Goal: Information Seeking & Learning: Learn about a topic

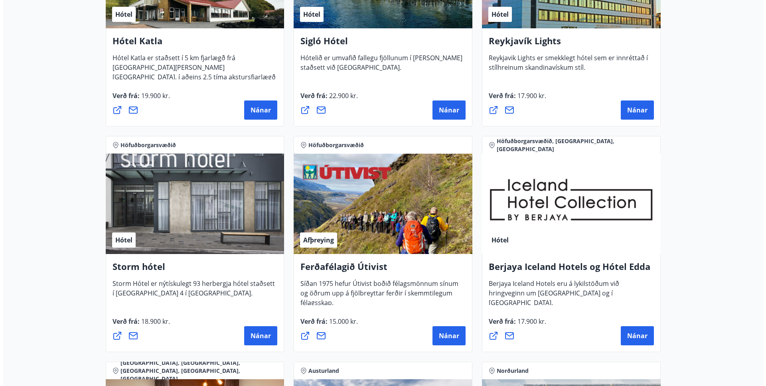
scroll to position [700, 0]
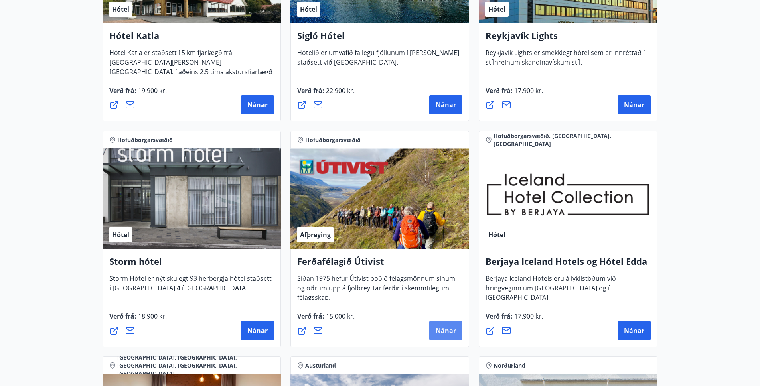
click at [446, 332] on span "Nánar" at bounding box center [446, 330] width 20 height 9
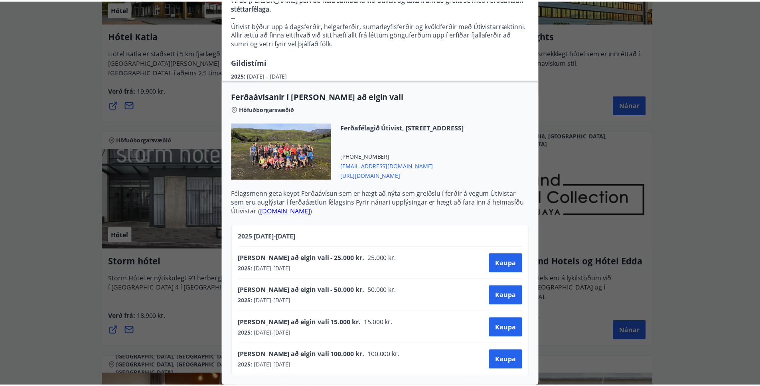
scroll to position [0, 0]
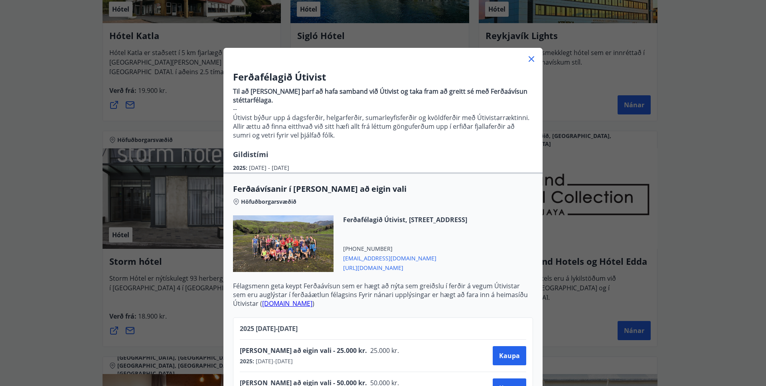
click at [527, 61] on icon at bounding box center [532, 59] width 10 height 10
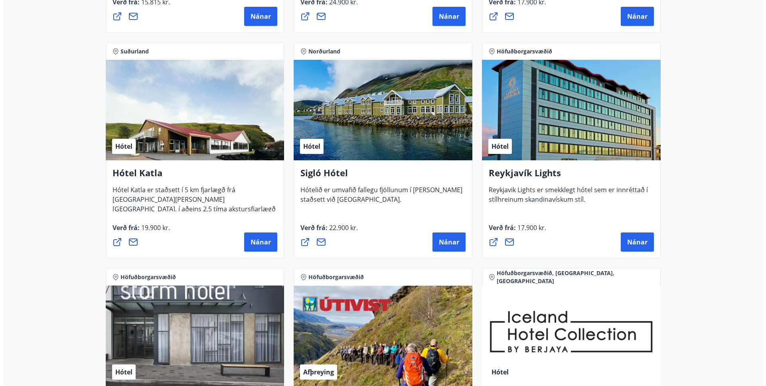
scroll to position [716, 0]
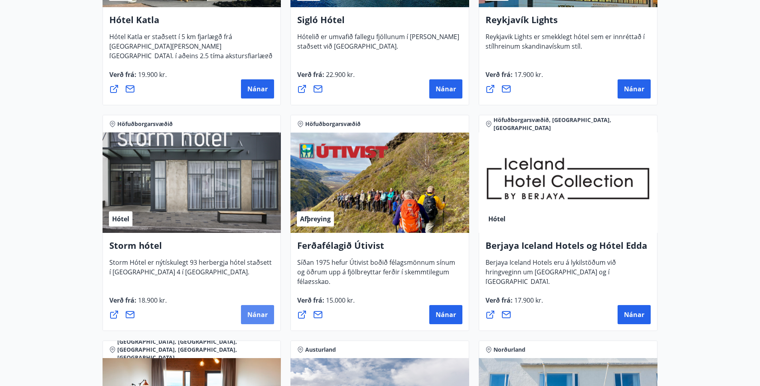
click at [268, 310] on button "Nánar" at bounding box center [257, 314] width 33 height 19
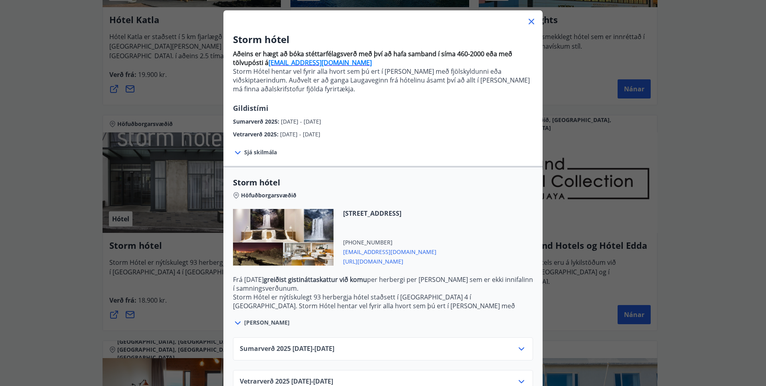
scroll to position [60, 0]
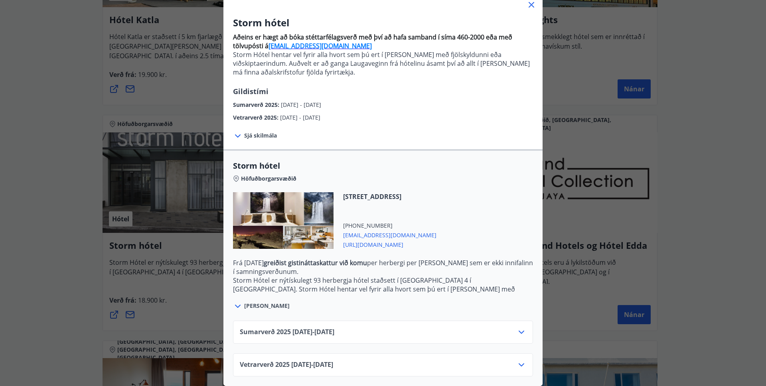
click at [523, 327] on icon at bounding box center [522, 332] width 10 height 10
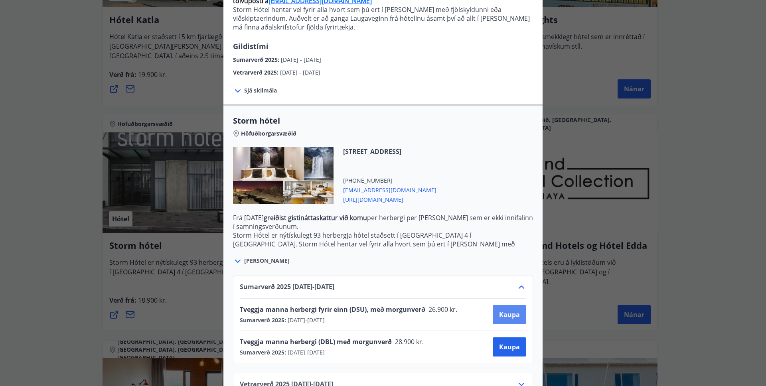
scroll to position [125, 0]
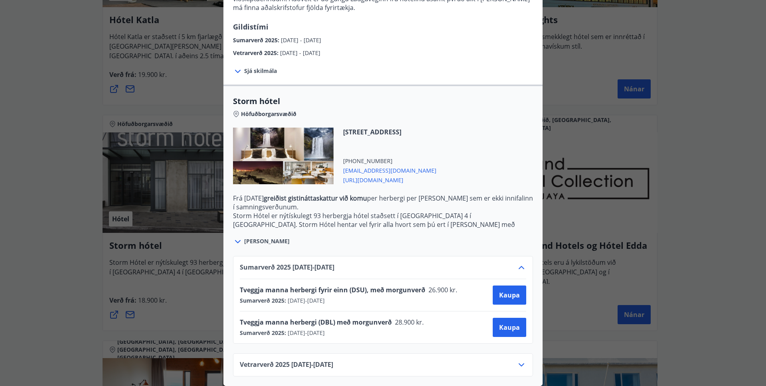
click at [509, 360] on div "Vetrarverð [PHONE_NUMBER][DATE] - [DATE]" at bounding box center [383, 368] width 286 height 16
click at [519, 360] on icon at bounding box center [522, 365] width 10 height 10
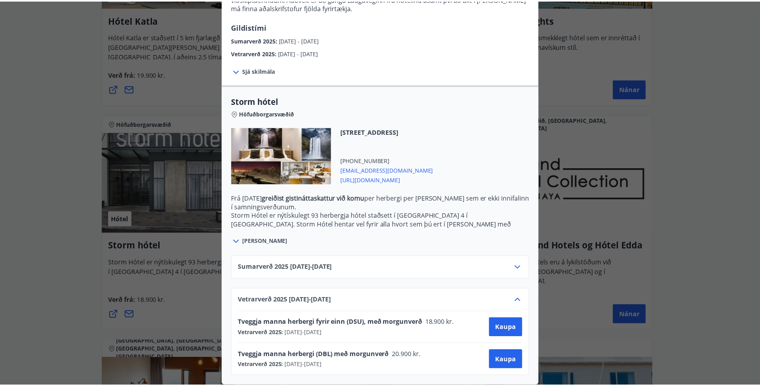
scroll to position [0, 0]
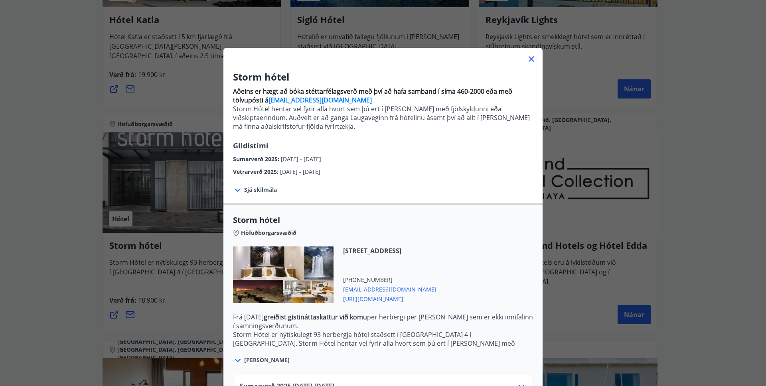
click at [527, 58] on icon at bounding box center [532, 59] width 10 height 10
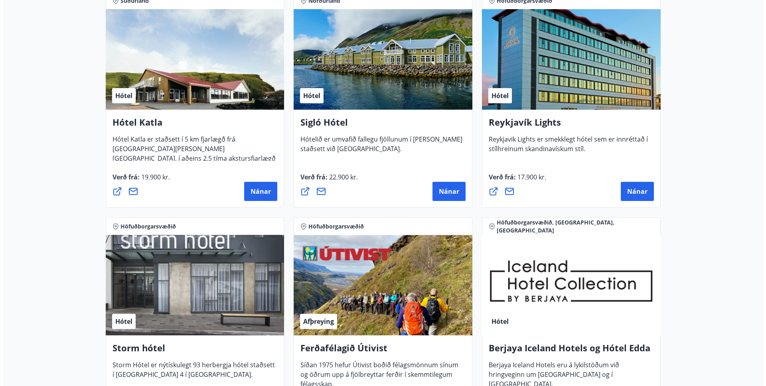
scroll to position [600, 0]
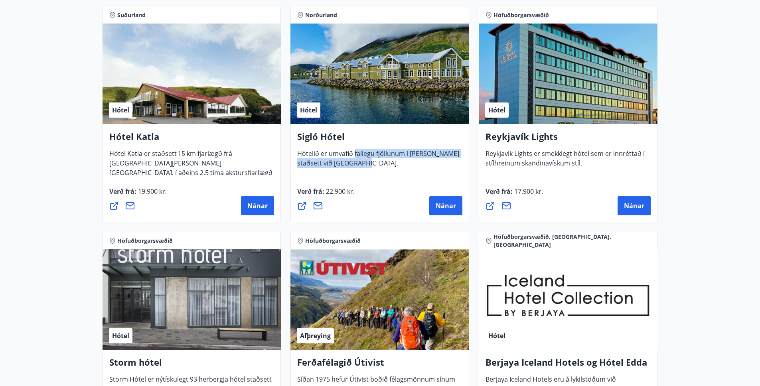
drag, startPoint x: 355, startPoint y: 155, endPoint x: 396, endPoint y: 166, distance: 42.5
click at [396, 165] on div "Sigló Hótel Hótelið er umvafið fallegu fjöllunum í [PERSON_NAME] staðsett við […" at bounding box center [379, 148] width 165 height 37
click at [439, 205] on span "Nánar" at bounding box center [446, 205] width 20 height 9
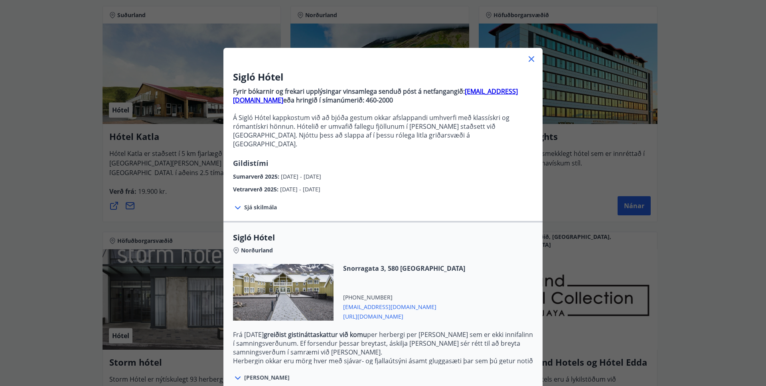
scroll to position [69, 0]
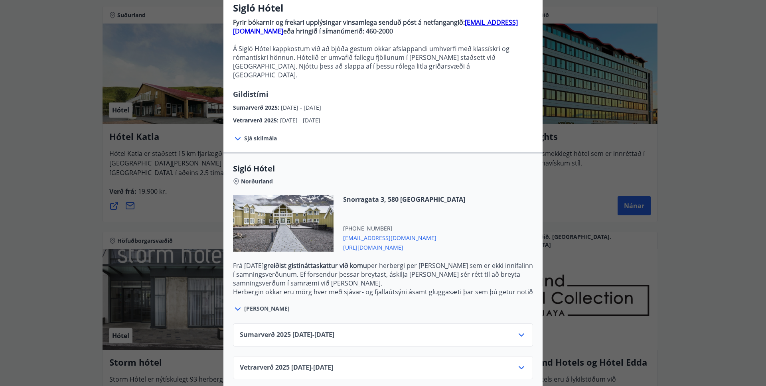
click at [517, 363] on icon at bounding box center [522, 368] width 10 height 10
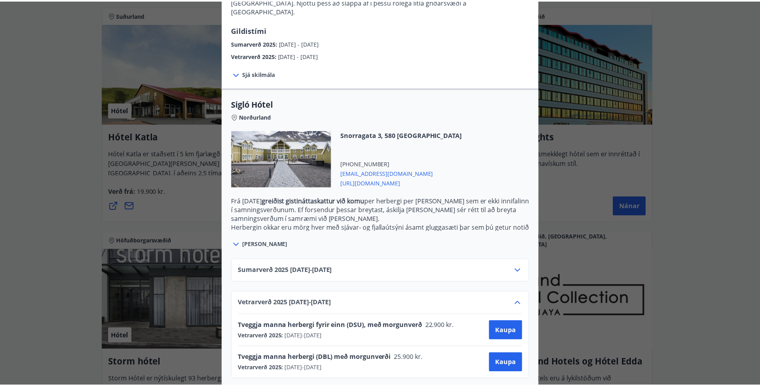
scroll to position [0, 0]
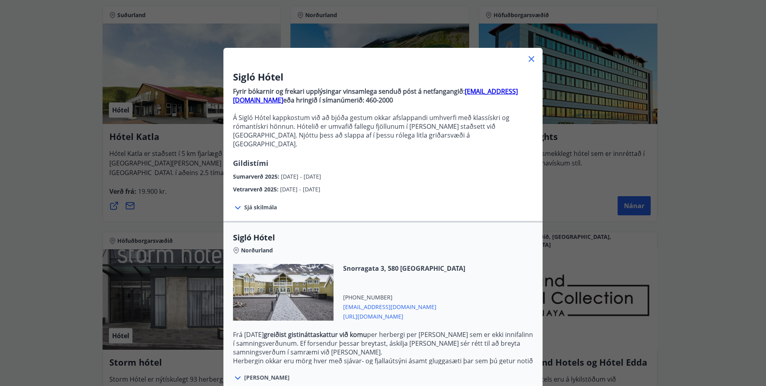
click at [527, 59] on icon at bounding box center [532, 59] width 10 height 10
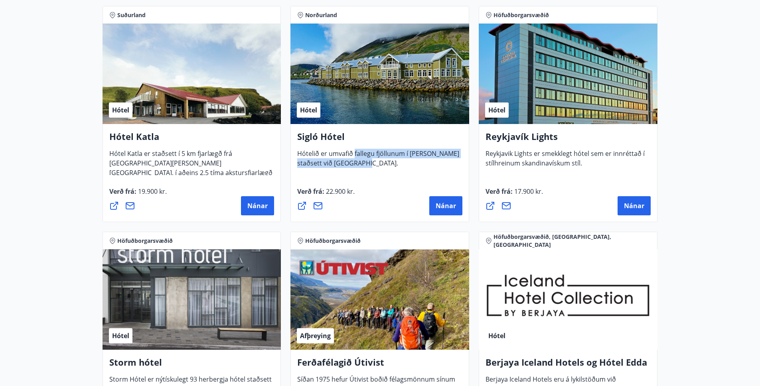
scroll to position [359, 0]
